Goal: Information Seeking & Learning: Learn about a topic

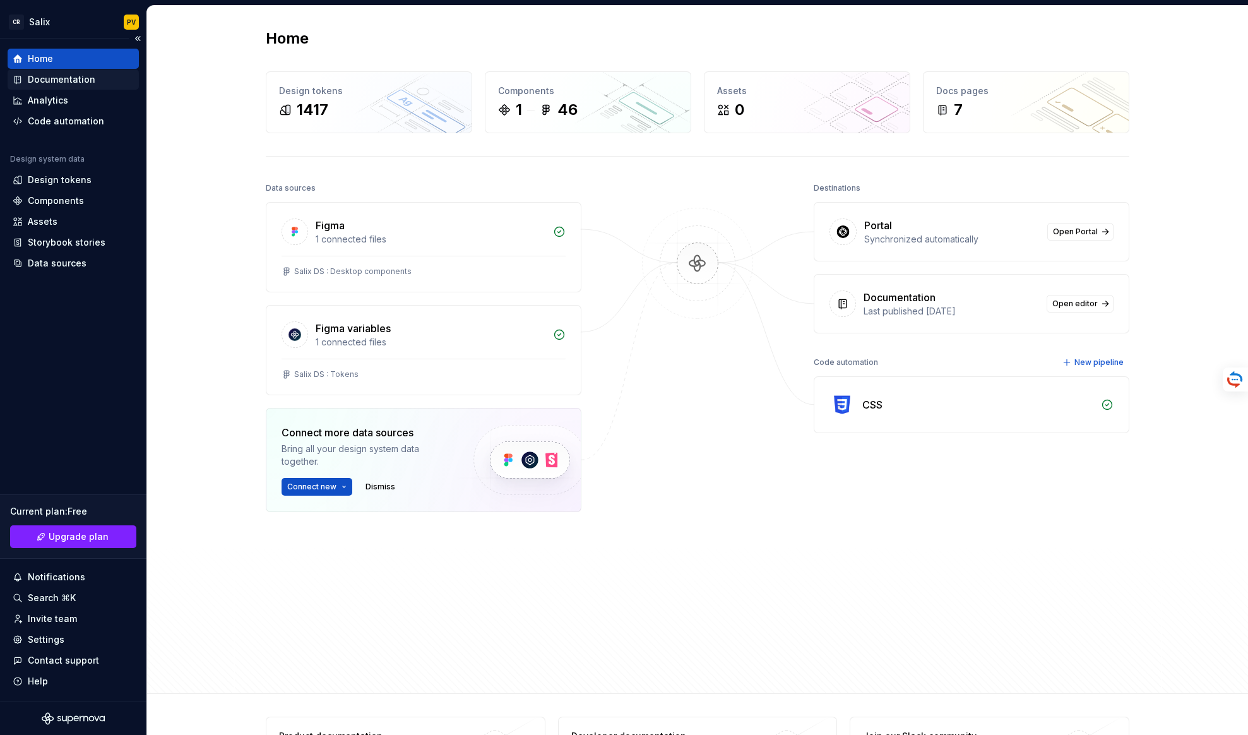
click at [60, 74] on div "Documentation" at bounding box center [62, 79] width 68 height 13
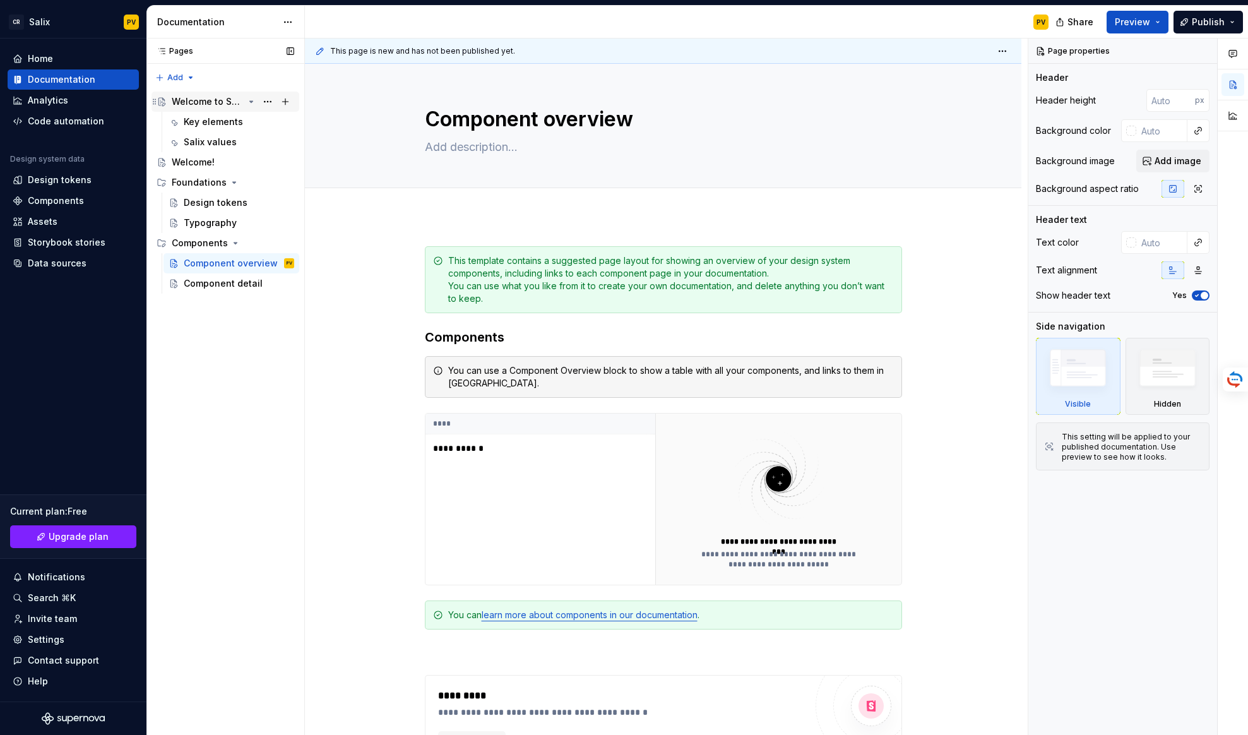
click at [206, 100] on div "Welcome to Salix" at bounding box center [208, 101] width 72 height 13
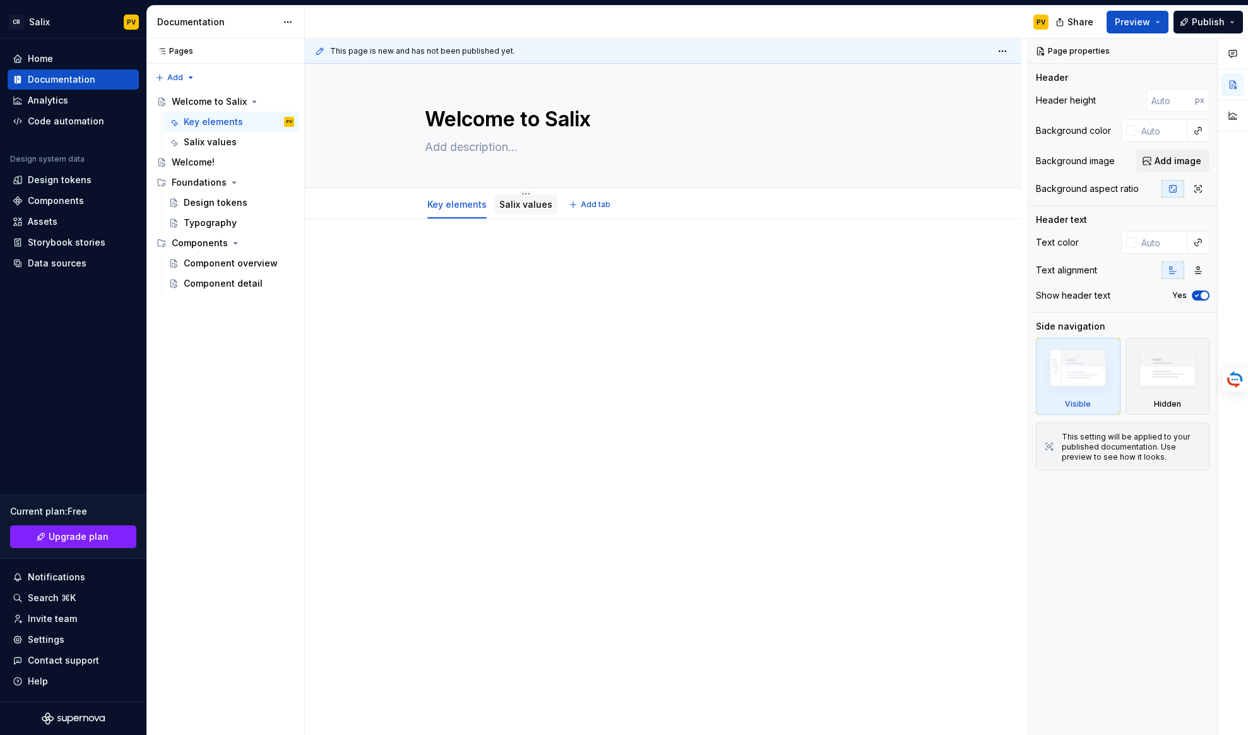
click at [521, 210] on div "Salix values" at bounding box center [525, 204] width 53 height 13
click at [511, 206] on link "Salix values" at bounding box center [525, 204] width 53 height 11
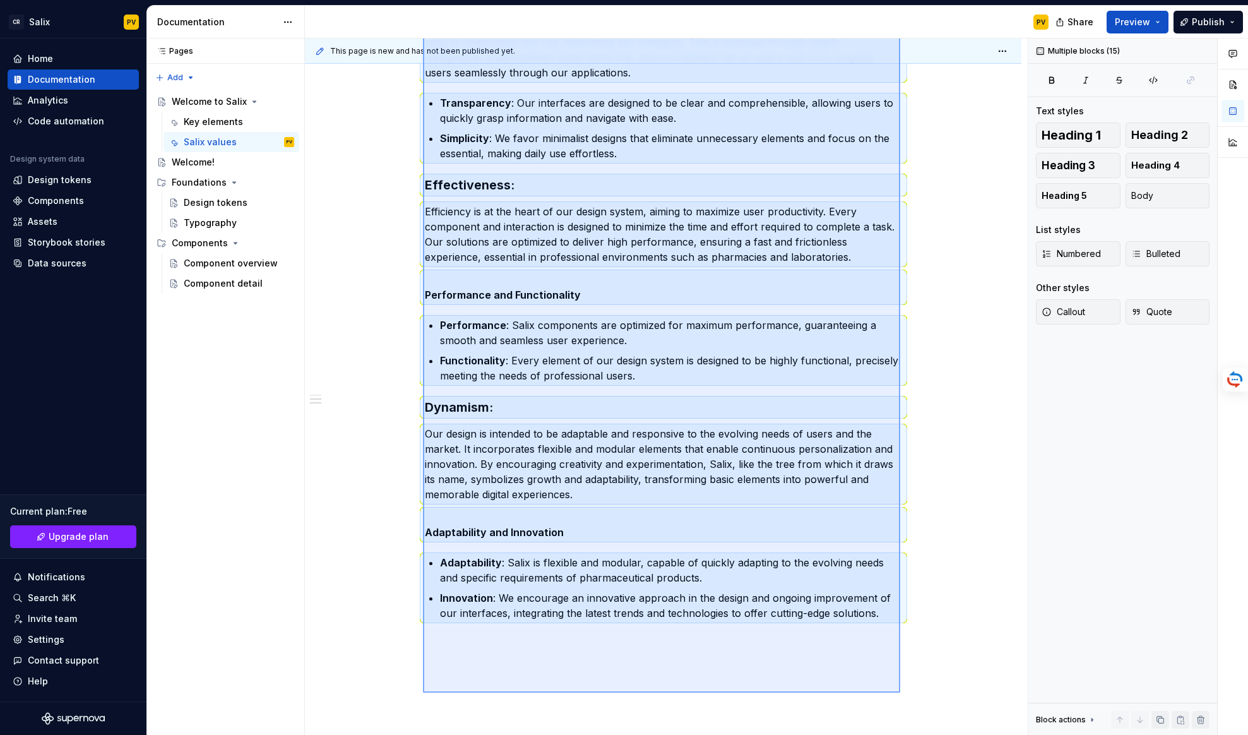
scroll to position [521, 0]
drag, startPoint x: 423, startPoint y: 223, endPoint x: 902, endPoint y: 629, distance: 628.7
click at [896, 644] on div "This page is new and has not been published yet. Welcome to Salix Edit header K…" at bounding box center [666, 386] width 723 height 697
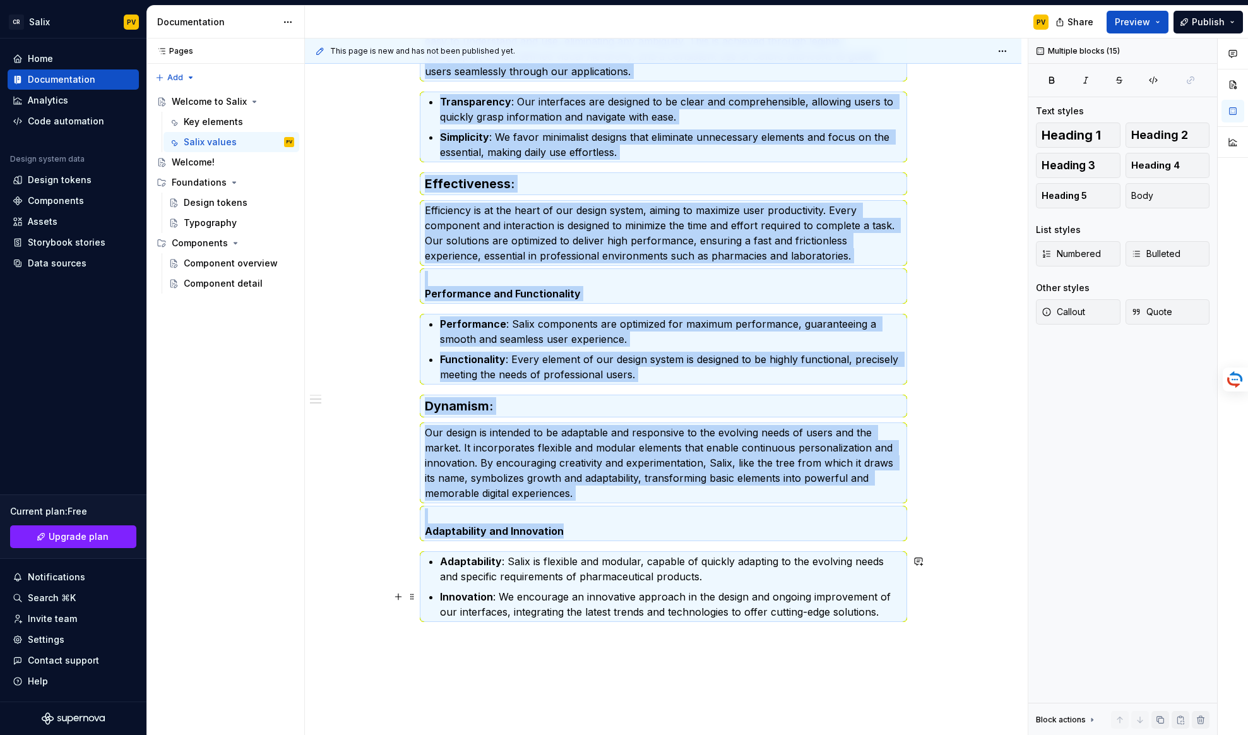
copy div "Our design system is tailored for products serving pharmacists and laboratories…"
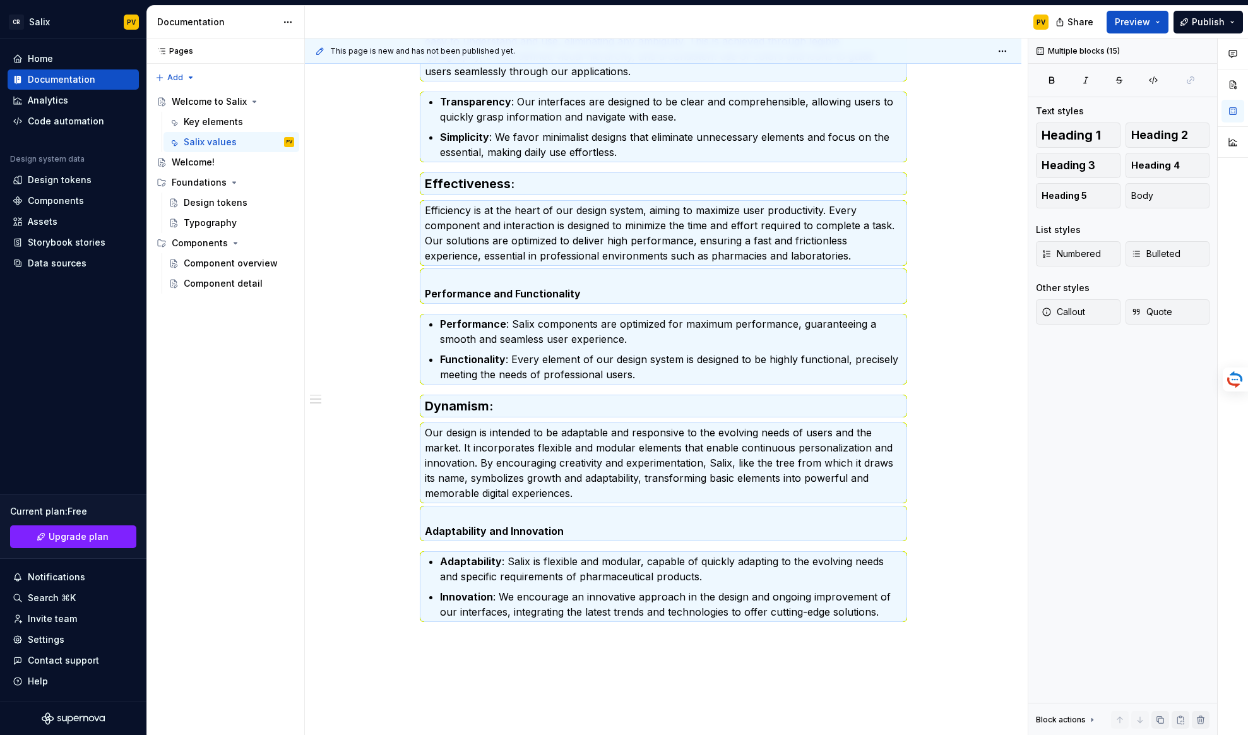
type textarea "*"
